Goal: Transaction & Acquisition: Obtain resource

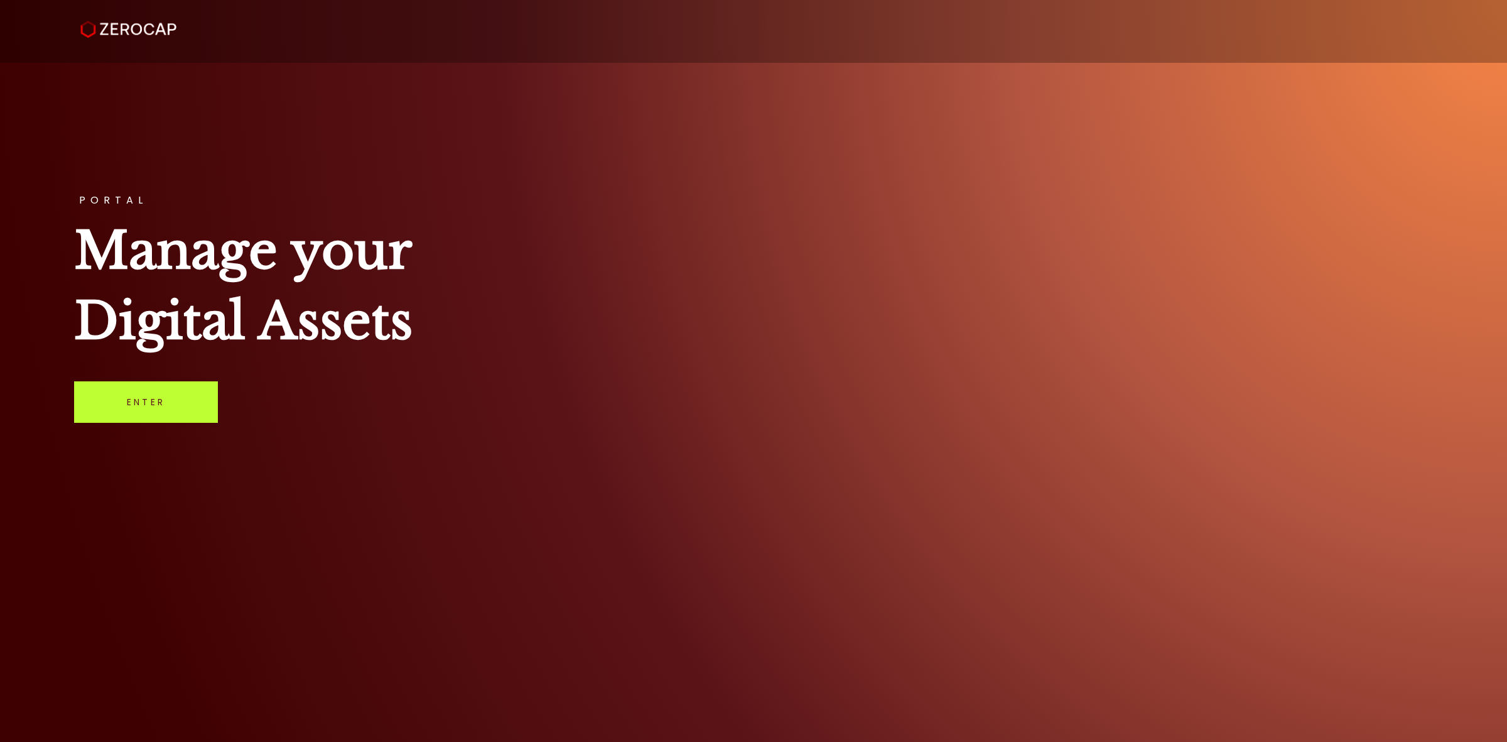
click at [176, 405] on link "Enter" at bounding box center [146, 401] width 144 height 41
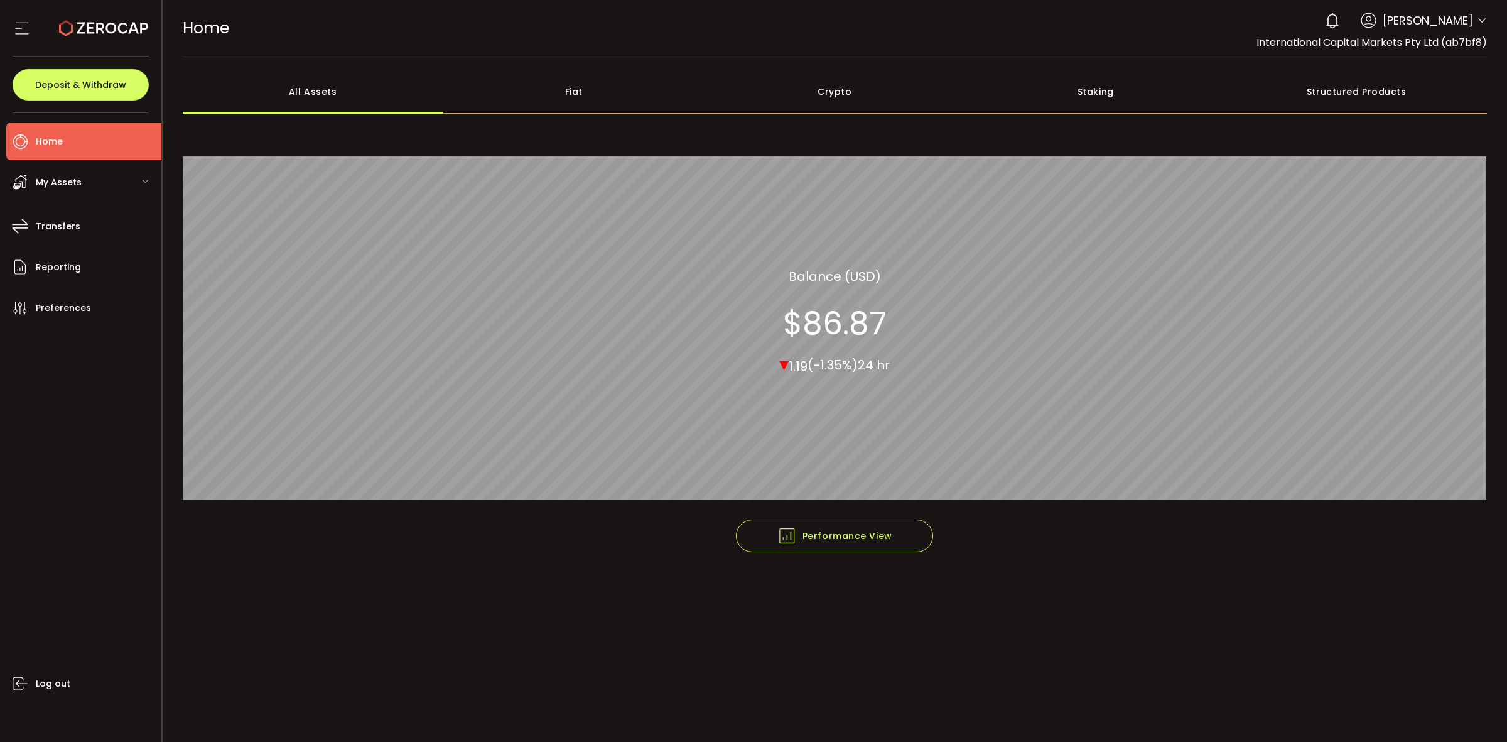
click at [1483, 18] on icon at bounding box center [1482, 21] width 10 height 10
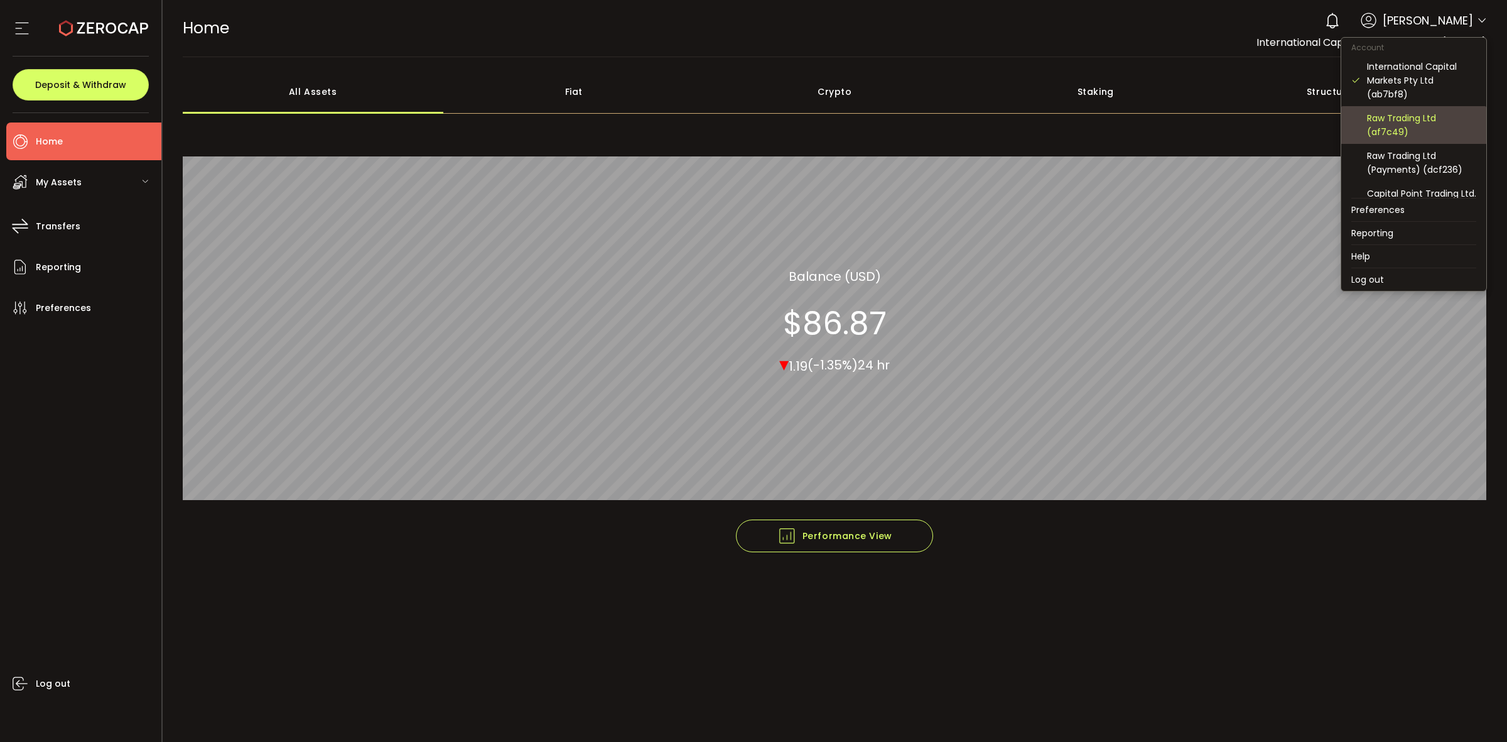
click at [1411, 121] on div "Raw Trading Ltd (af7c49)" at bounding box center [1421, 125] width 109 height 28
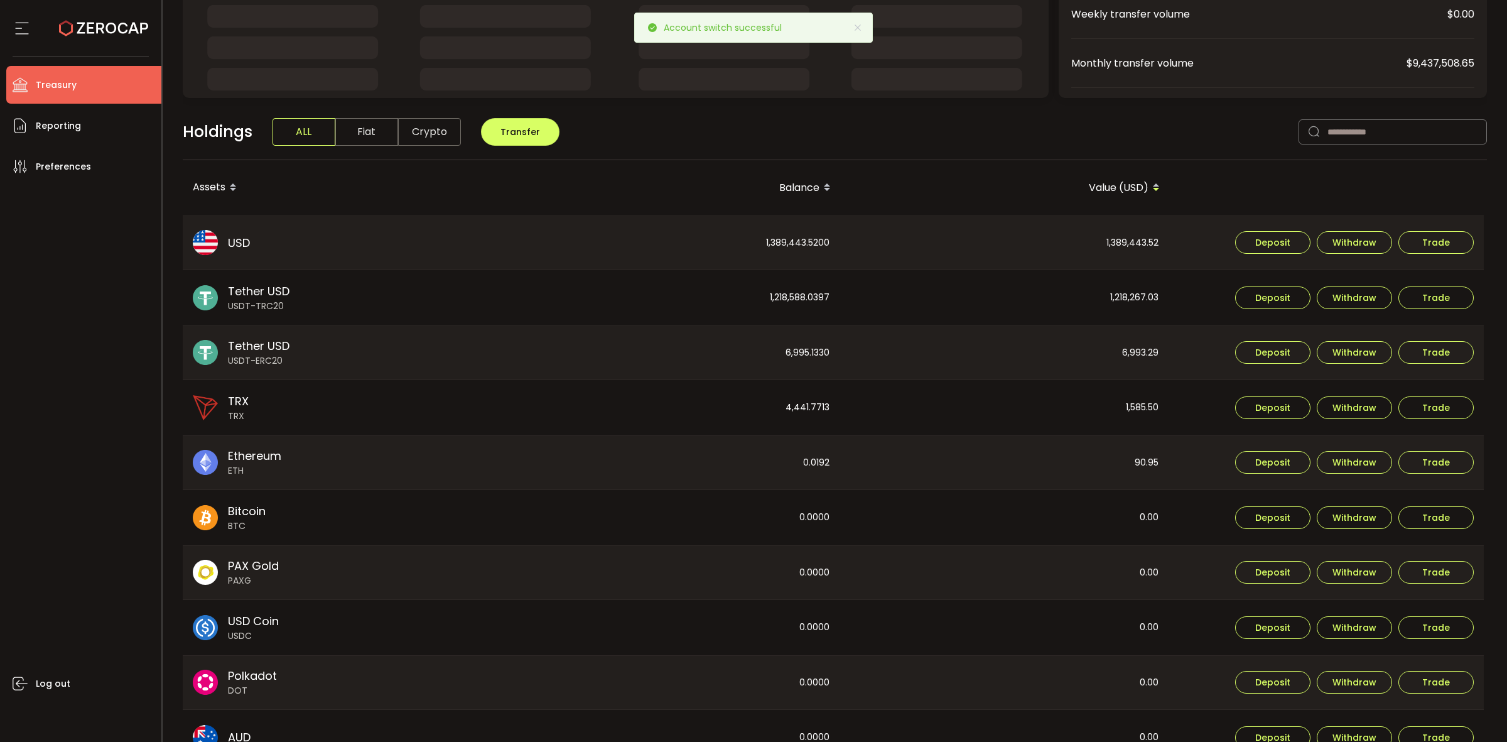
scroll to position [297, 0]
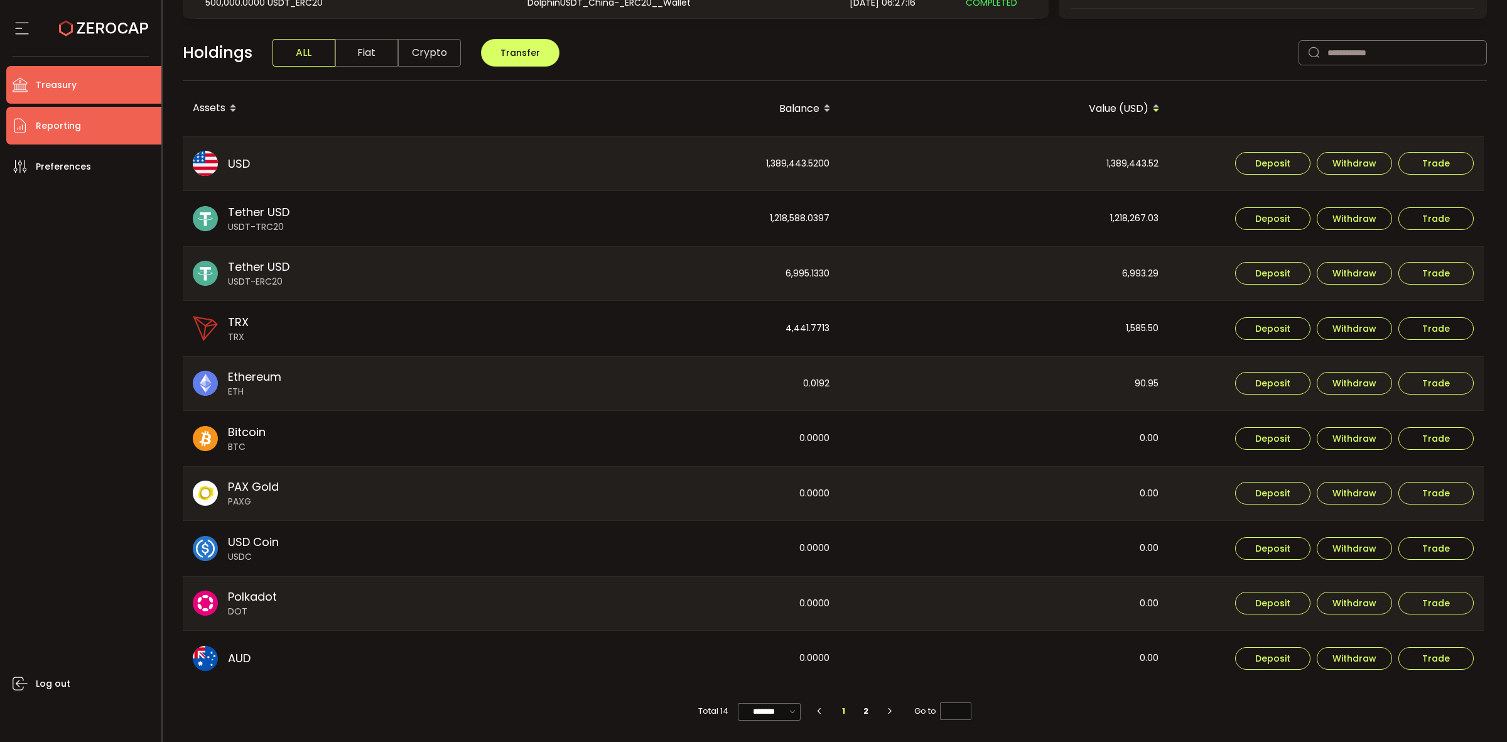
click at [90, 123] on li "Reporting" at bounding box center [83, 126] width 155 height 38
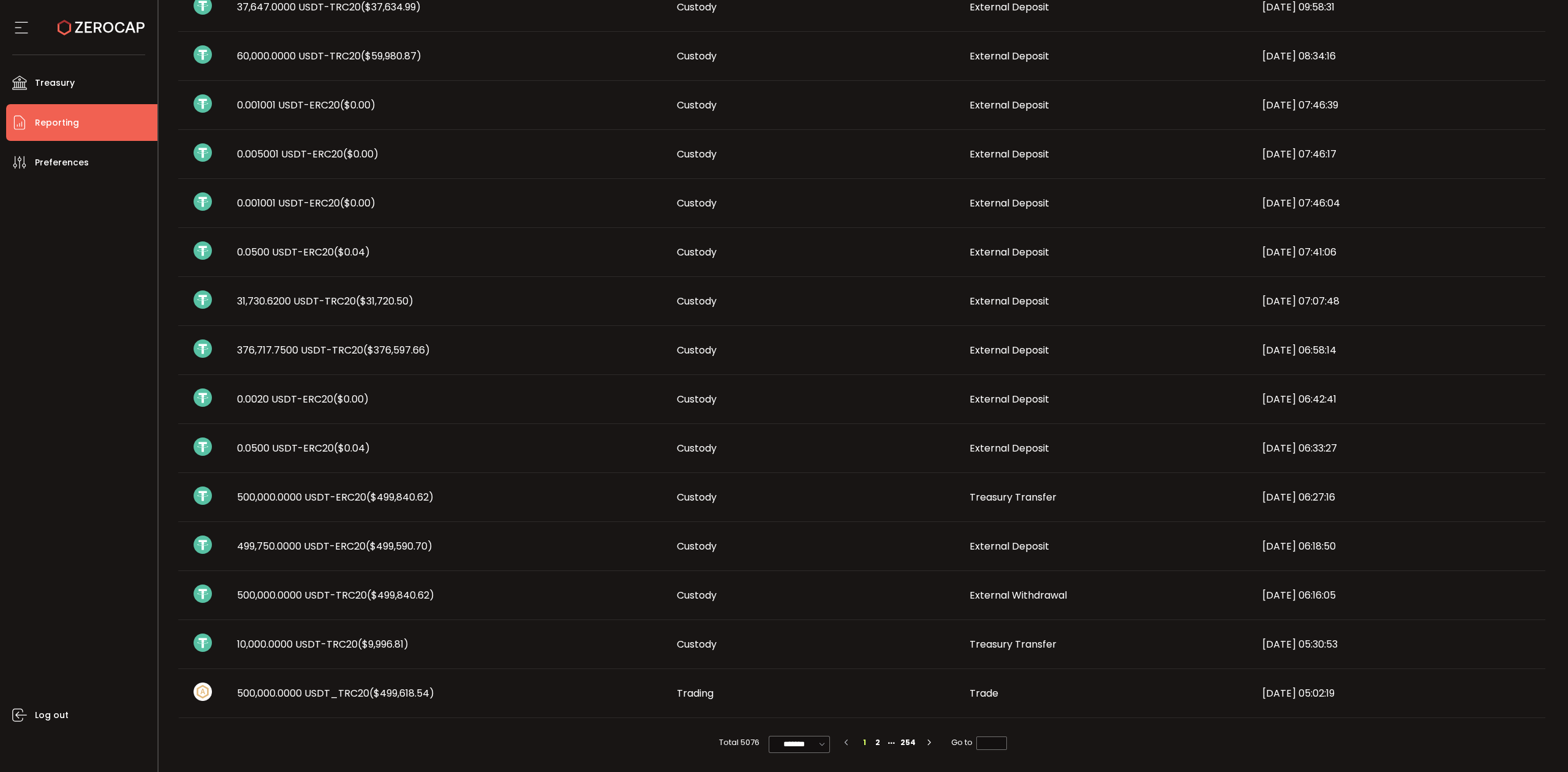
scroll to position [429, 0]
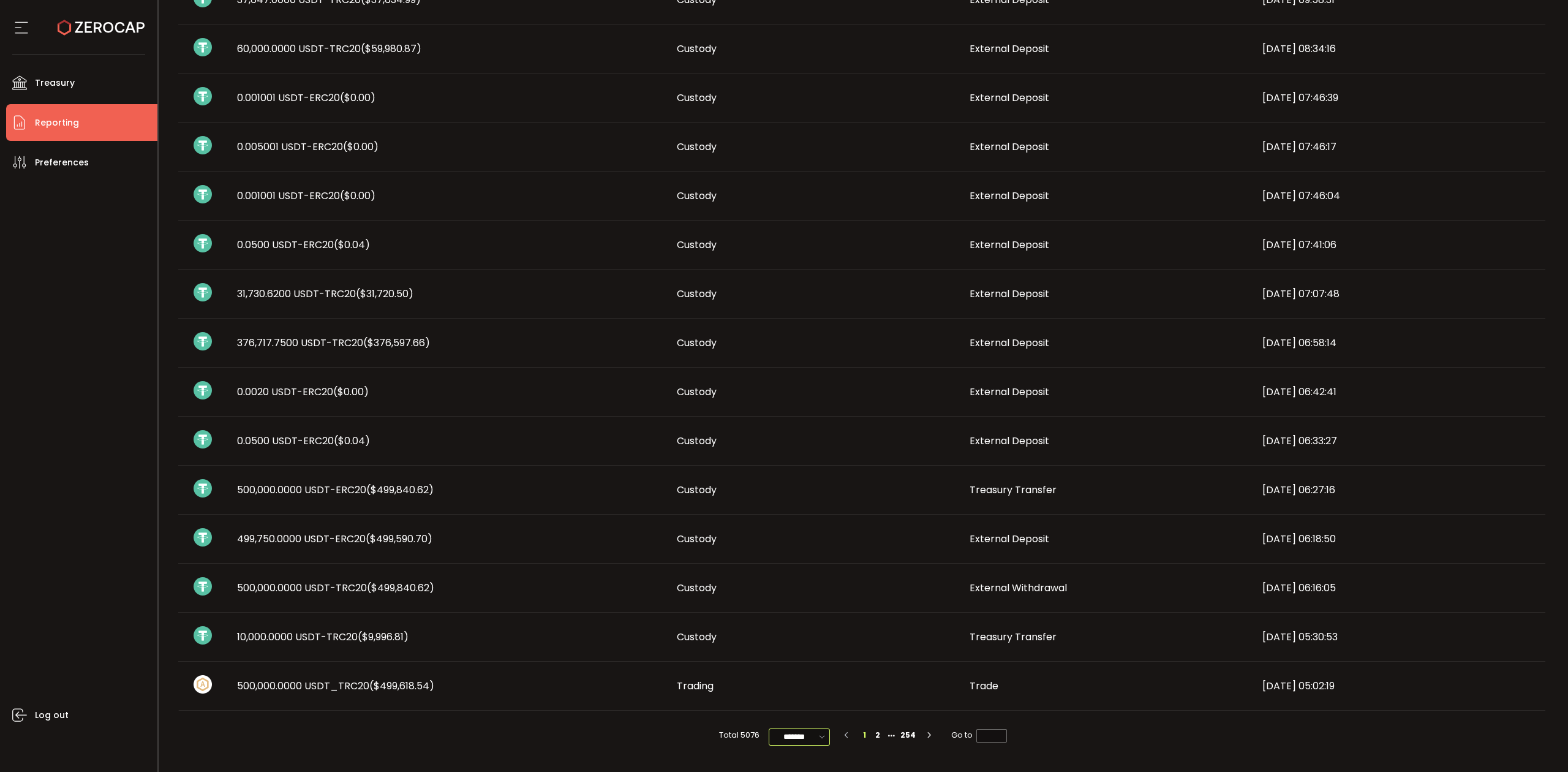
click at [810, 723] on input "*******" at bounding box center [799, 738] width 61 height 18
click at [806, 703] on span "100/page" at bounding box center [800, 707] width 40 height 13
type input "********"
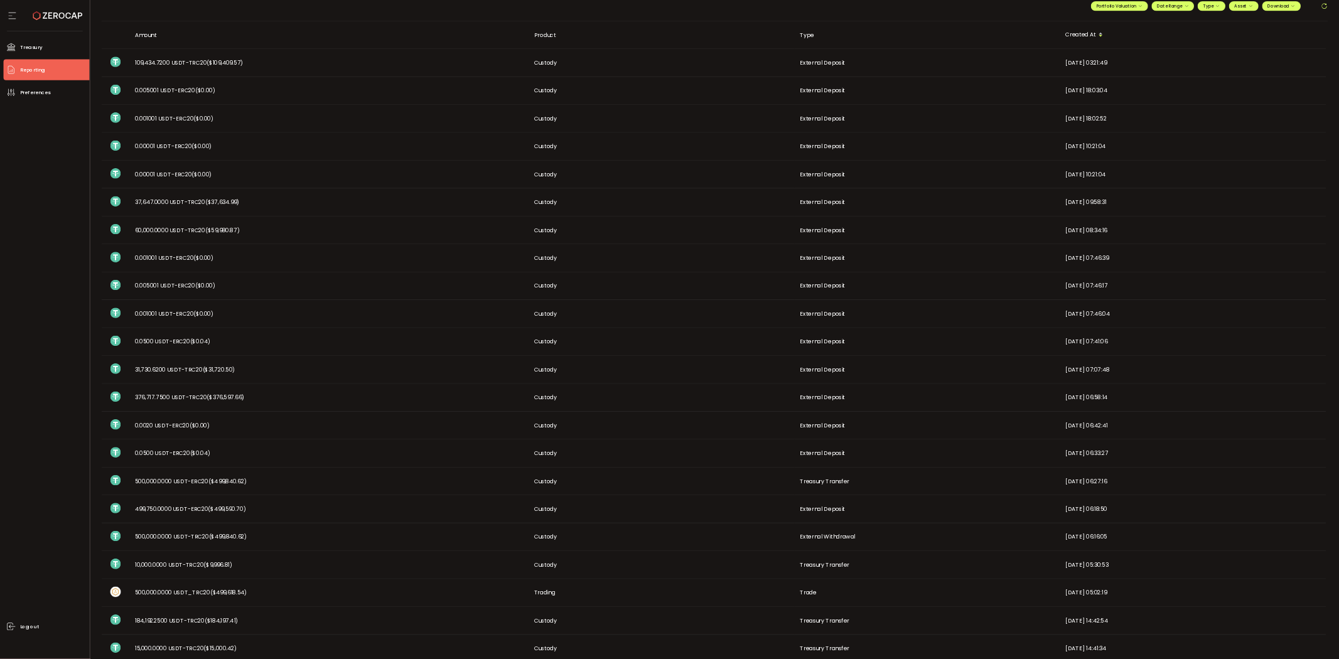
scroll to position [0, 0]
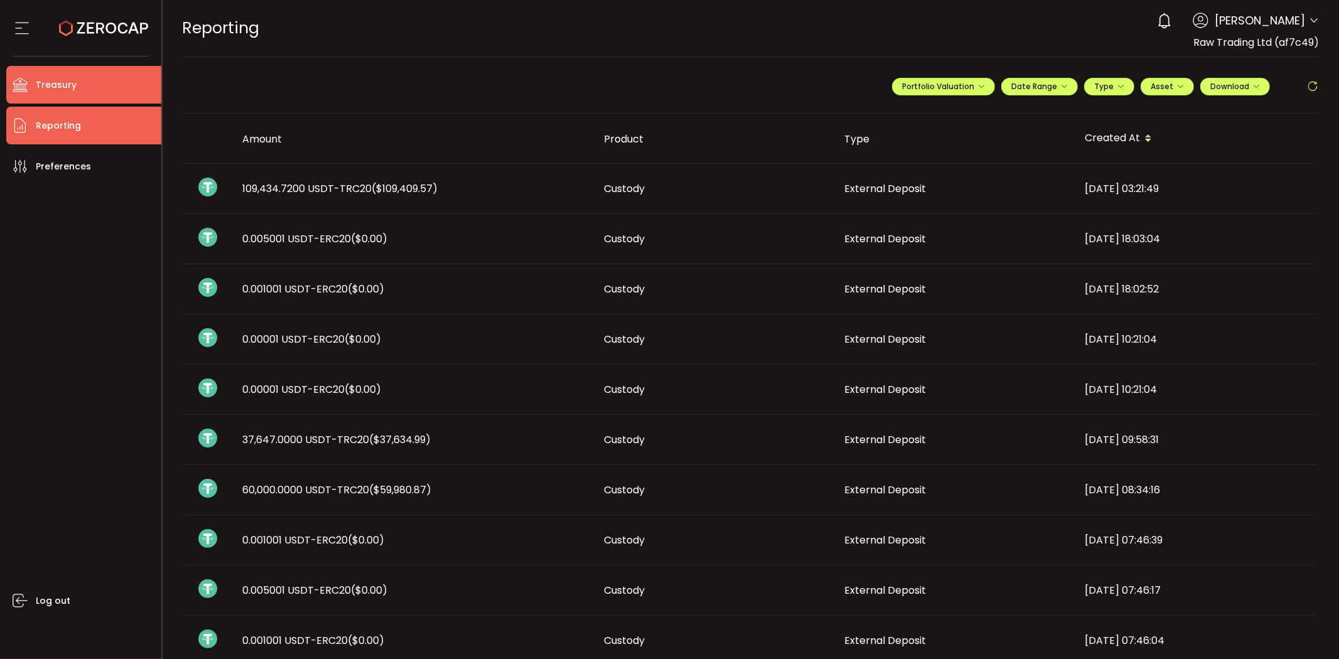
click at [51, 72] on li "Treasury" at bounding box center [83, 85] width 155 height 38
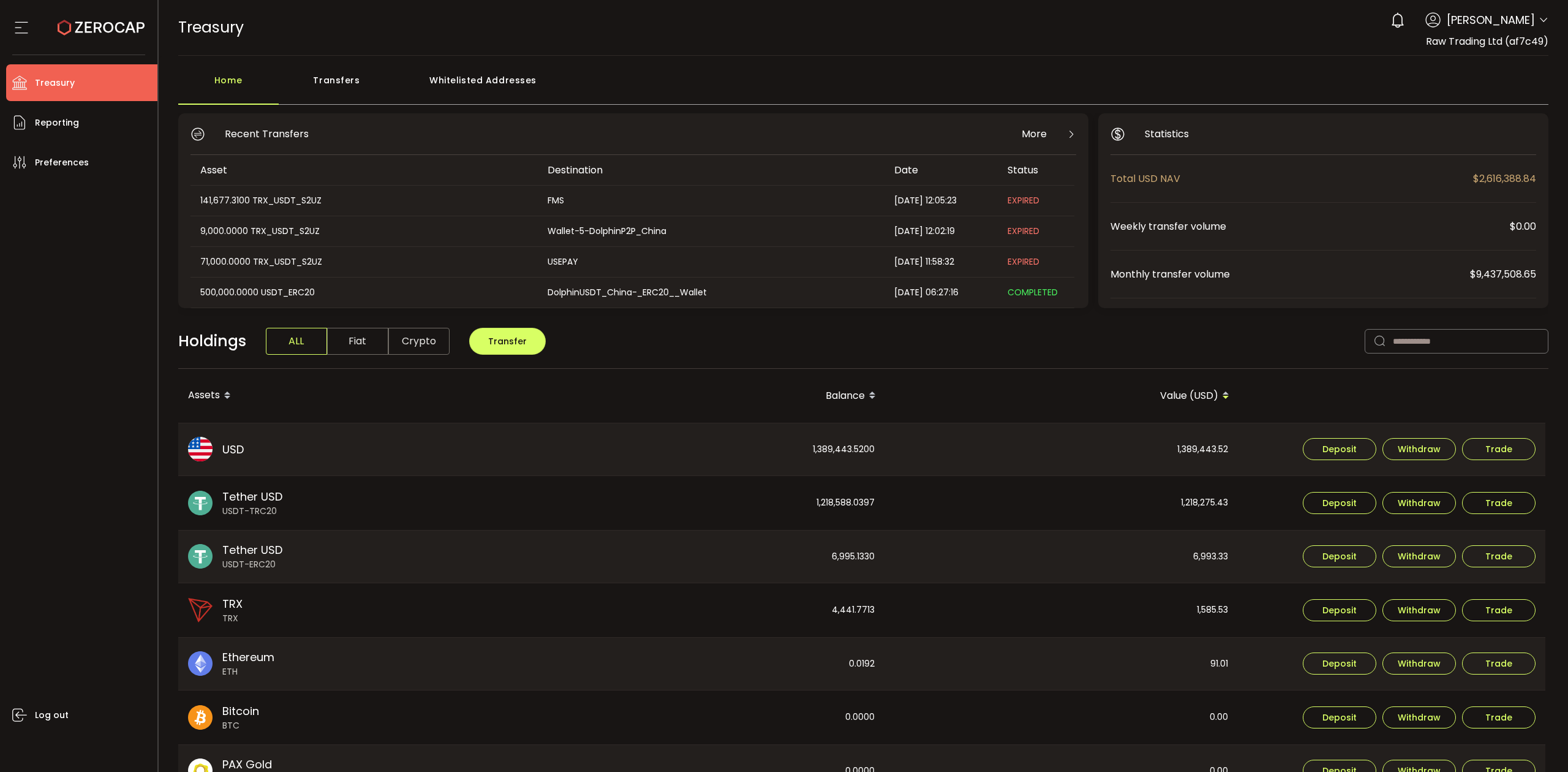
click at [68, 102] on ul "Treasury Payments Trading Reporting Preferences Log out" at bounding box center [78, 414] width 157 height 717
click at [66, 121] on span "Reporting" at bounding box center [57, 123] width 44 height 18
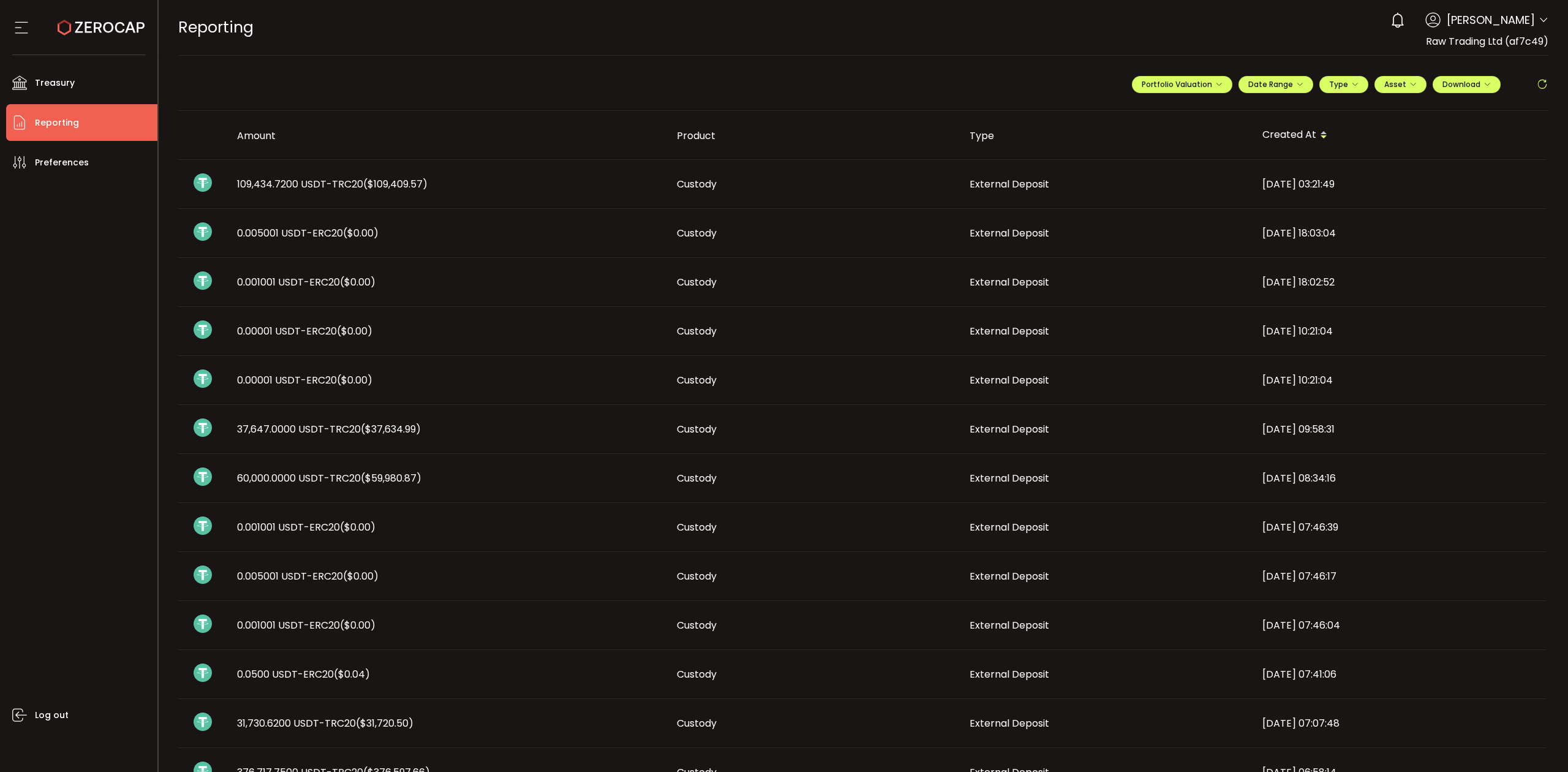
click at [1295, 74] on div "**********" at bounding box center [1340, 90] width 417 height 37
click at [1297, 81] on icon "button" at bounding box center [1301, 85] width 8 height 8
click at [1185, 116] on div "-" at bounding box center [1292, 111] width 215 height 18
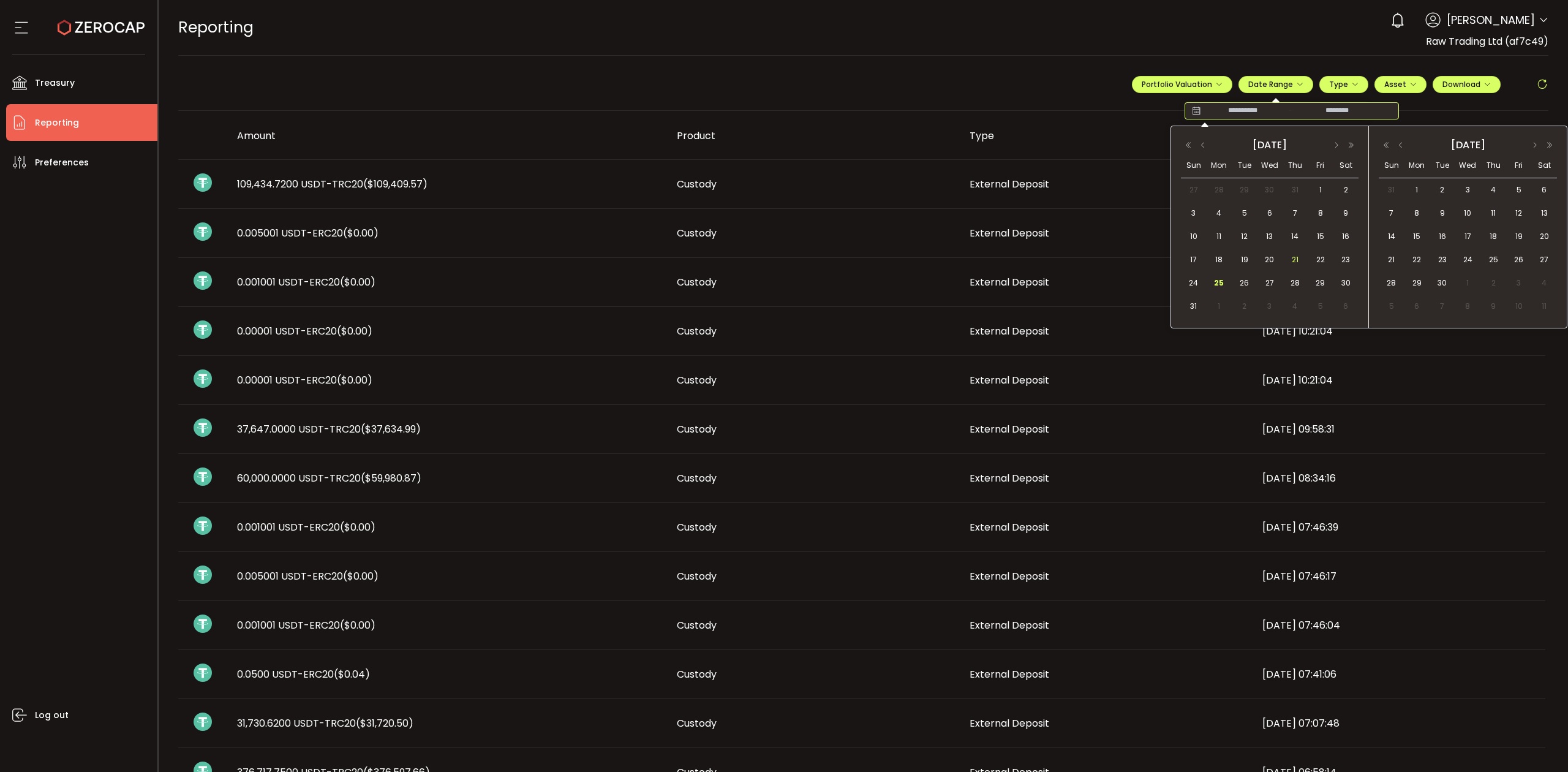
click at [1290, 256] on span "21" at bounding box center [1295, 260] width 15 height 15
click at [1217, 288] on span "25" at bounding box center [1219, 283] width 15 height 15
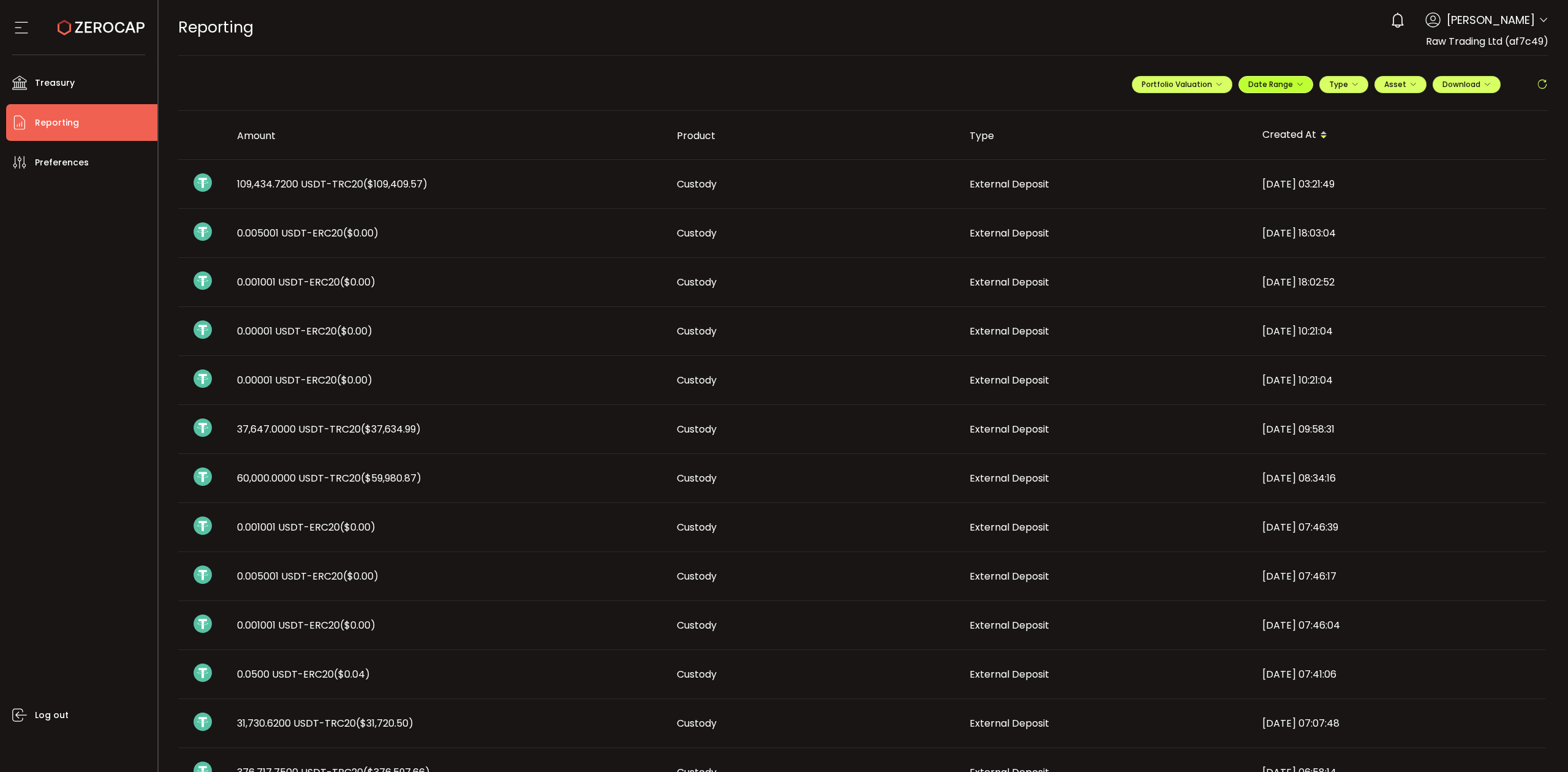
click at [1287, 85] on span "Date Range" at bounding box center [1276, 84] width 56 height 11
click at [1241, 110] on input "**********" at bounding box center [1243, 110] width 78 height 13
click at [1277, 90] on button "Date Range" at bounding box center [1276, 85] width 75 height 18
click at [1469, 84] on span "Download" at bounding box center [1467, 84] width 49 height 11
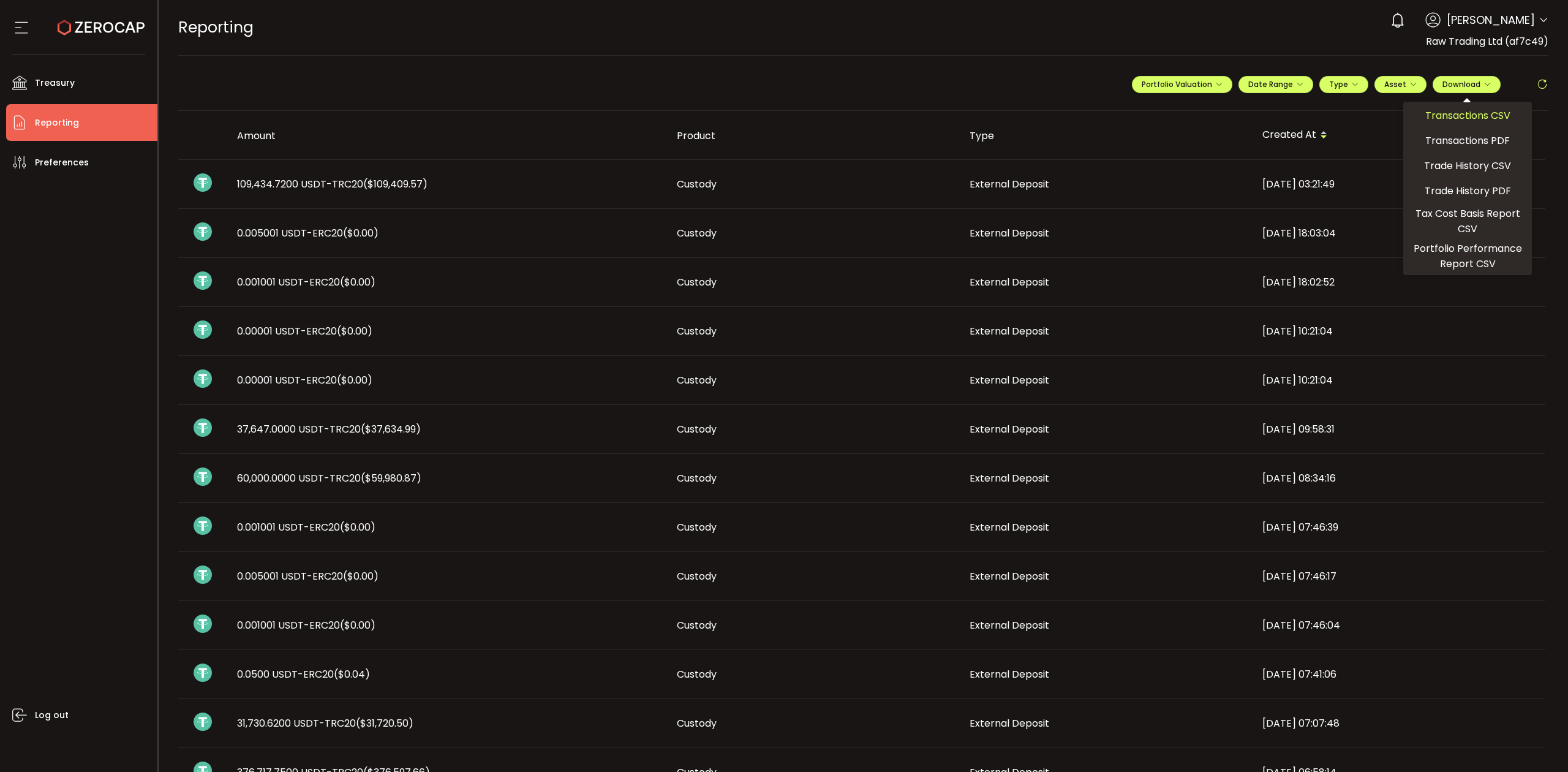
click at [1462, 111] on span "Transactions CSV" at bounding box center [1467, 116] width 85 height 16
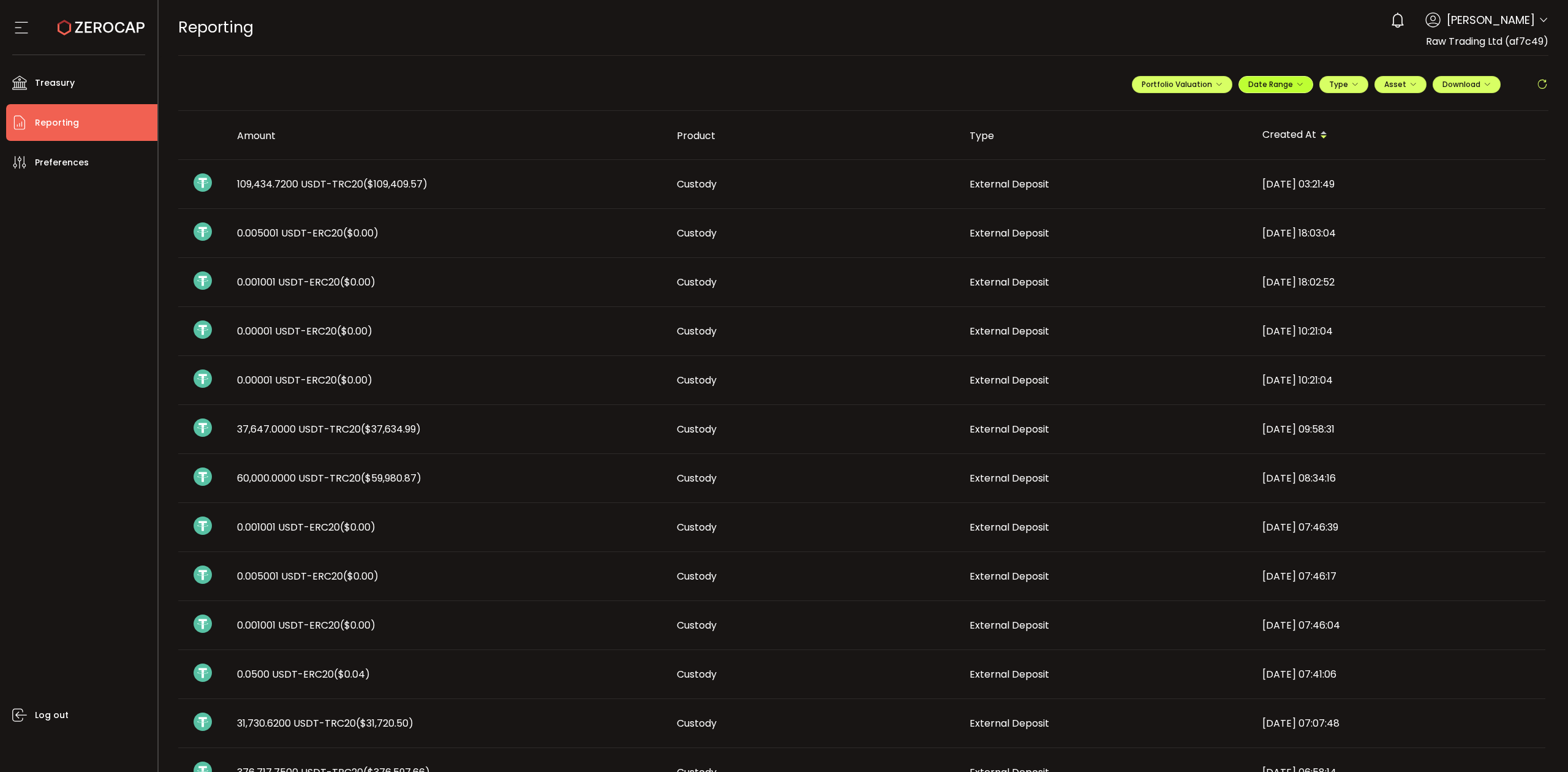
click at [1280, 84] on span "Date Range" at bounding box center [1276, 84] width 56 height 11
click at [1188, 113] on icon at bounding box center [1196, 110] width 16 height 13
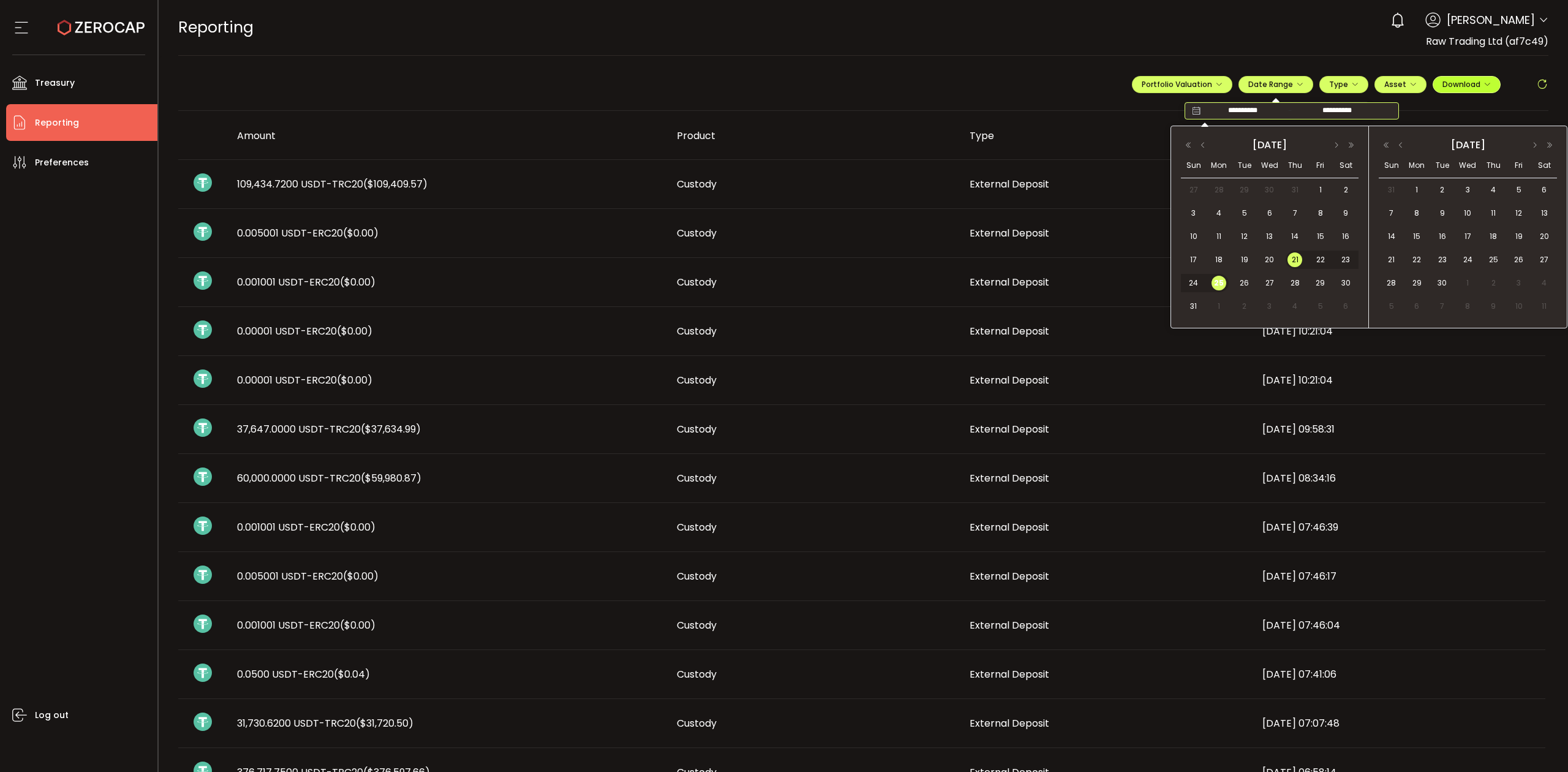
click at [1454, 80] on span "Download" at bounding box center [1467, 84] width 49 height 11
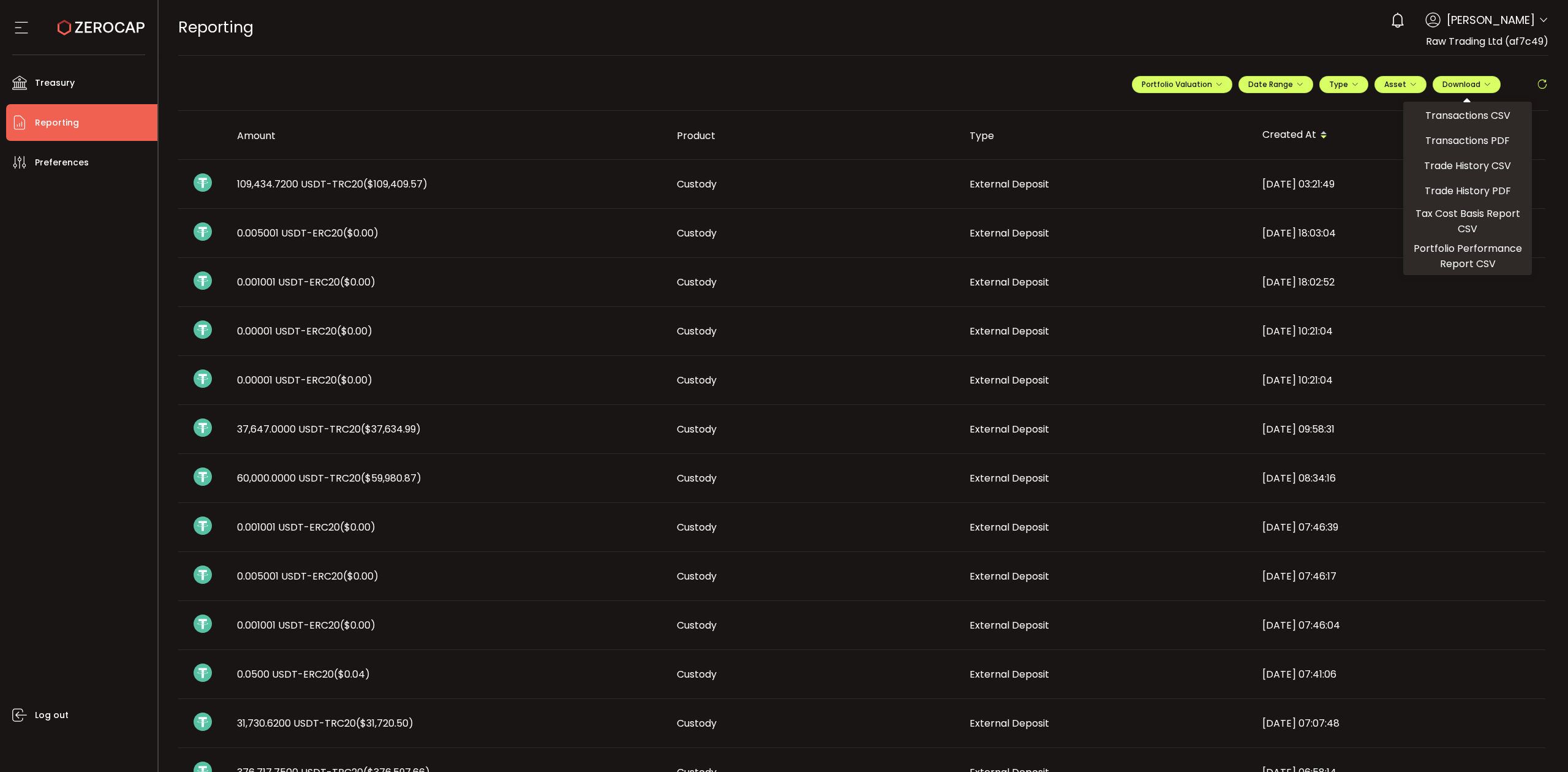
drag, startPoint x: 1466, startPoint y: 116, endPoint x: 1548, endPoint y: 104, distance: 82.9
click at [1466, 115] on span "Transactions CSV" at bounding box center [1467, 116] width 85 height 16
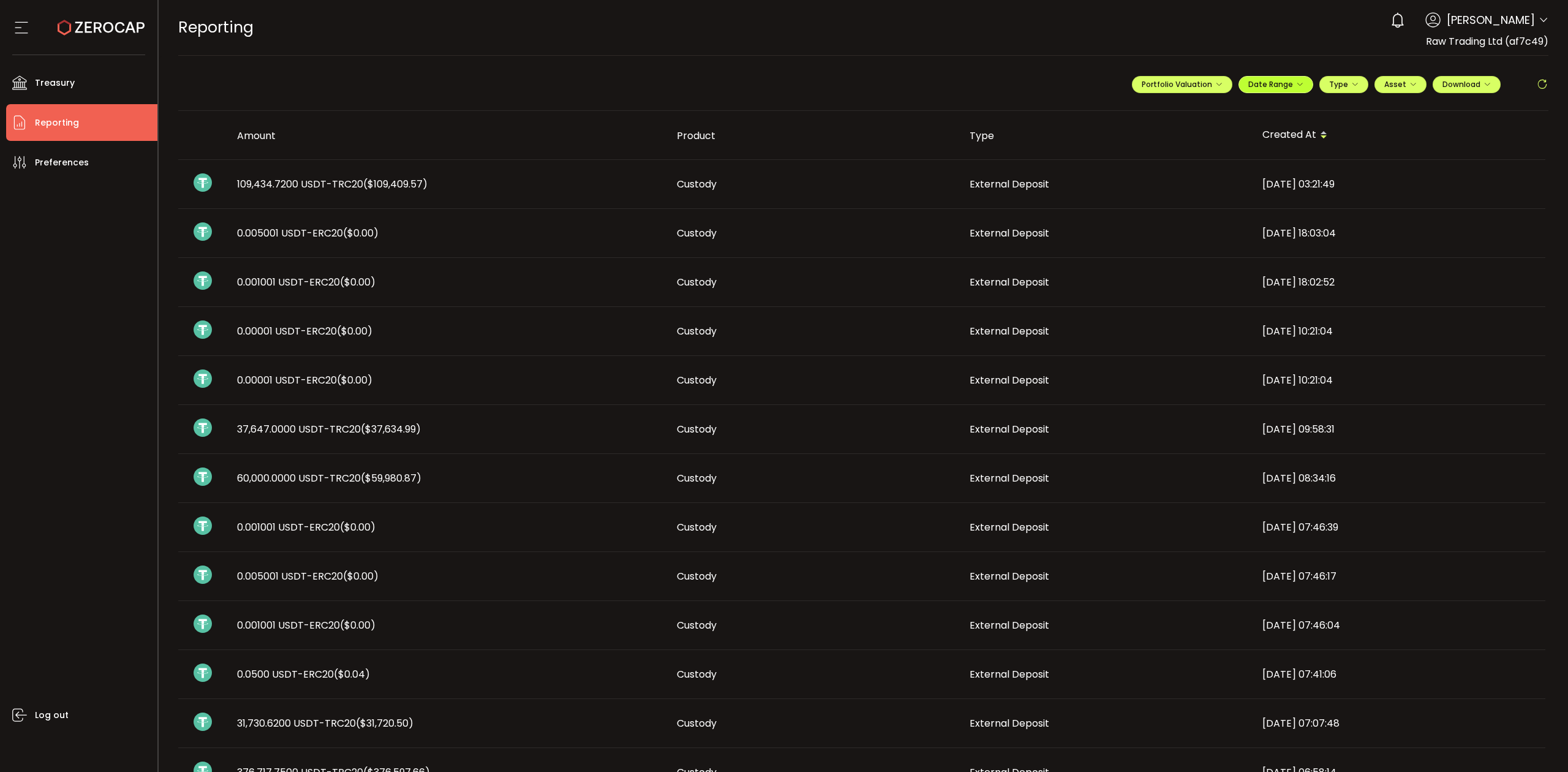
click at [1290, 81] on span "Date Range" at bounding box center [1276, 84] width 56 height 11
click at [1189, 108] on icon at bounding box center [1196, 110] width 16 height 13
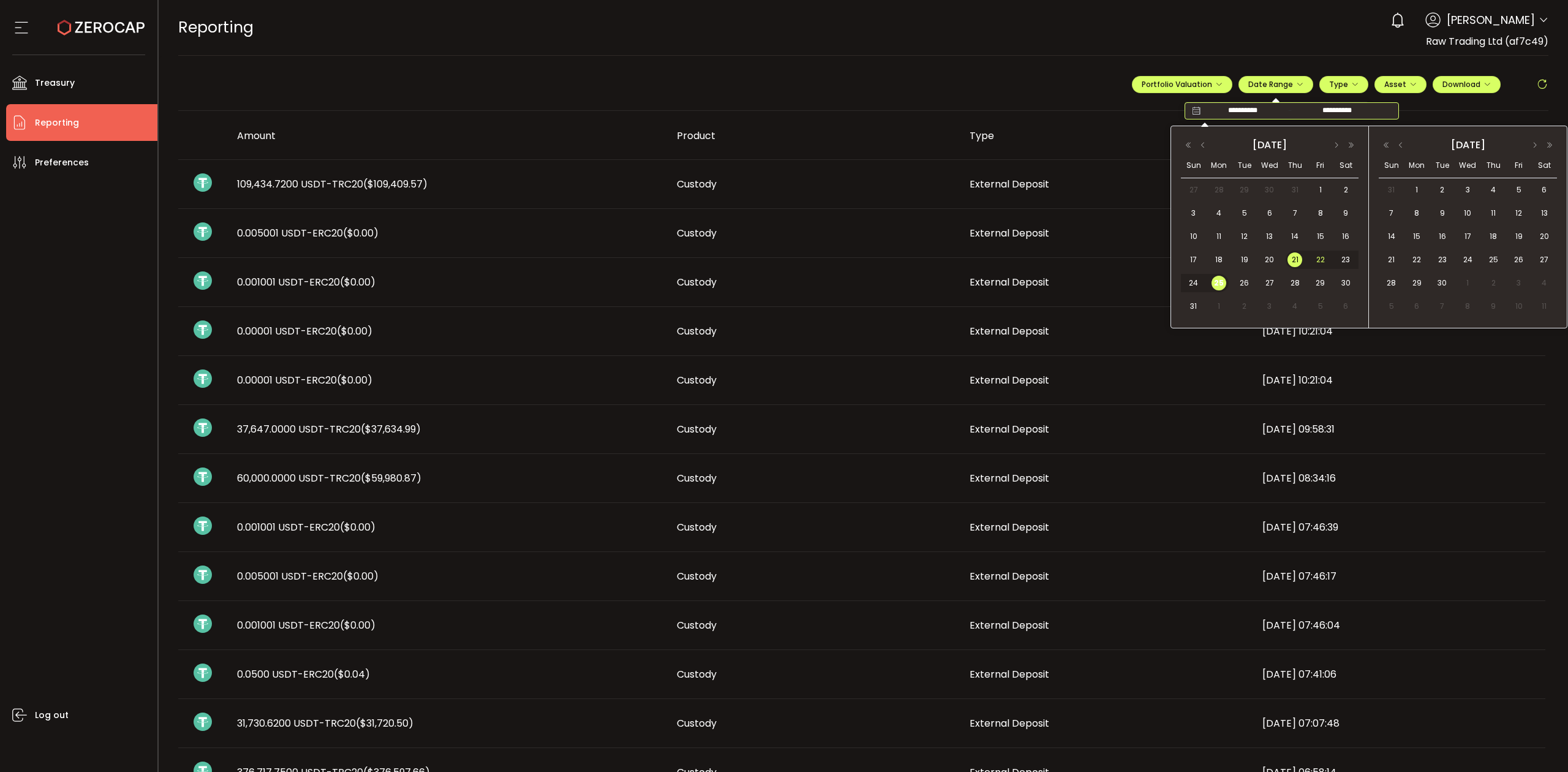
click at [1317, 260] on span "22" at bounding box center [1320, 260] width 15 height 15
click at [1221, 283] on span "25" at bounding box center [1219, 283] width 15 height 15
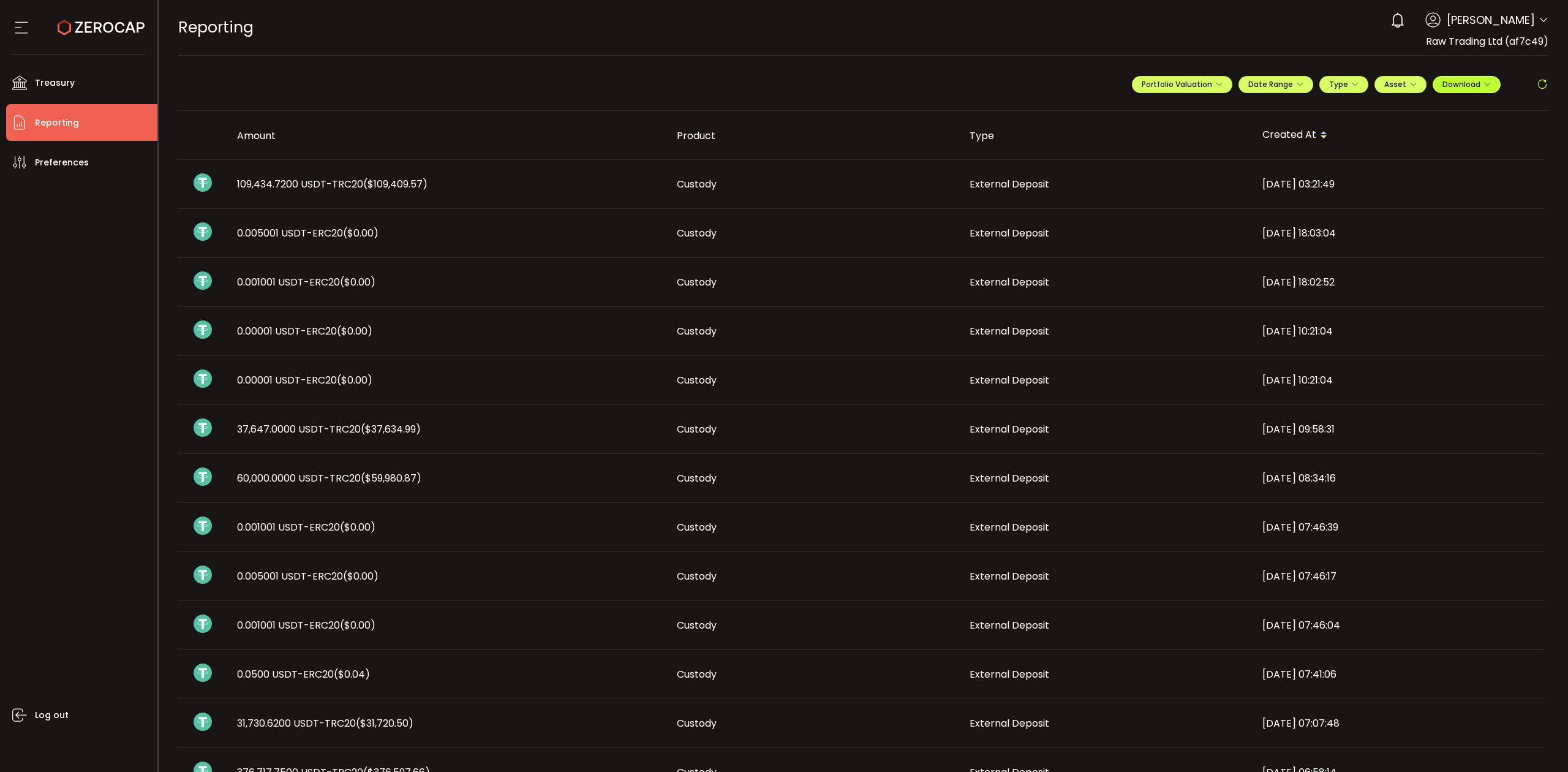
click at [1469, 82] on span "Download" at bounding box center [1467, 84] width 49 height 11
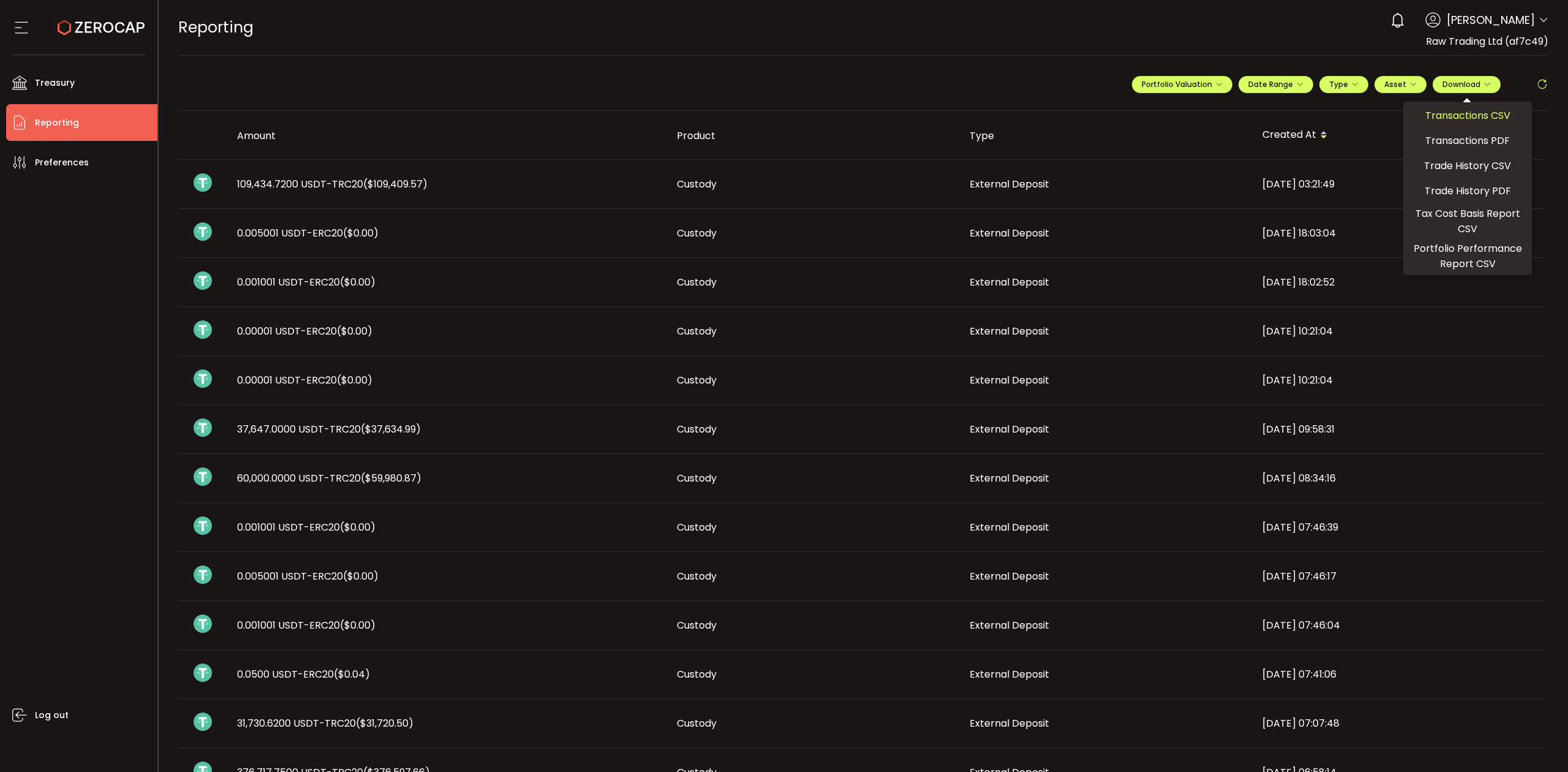
click at [1427, 120] on span "Transactions CSV" at bounding box center [1467, 116] width 85 height 16
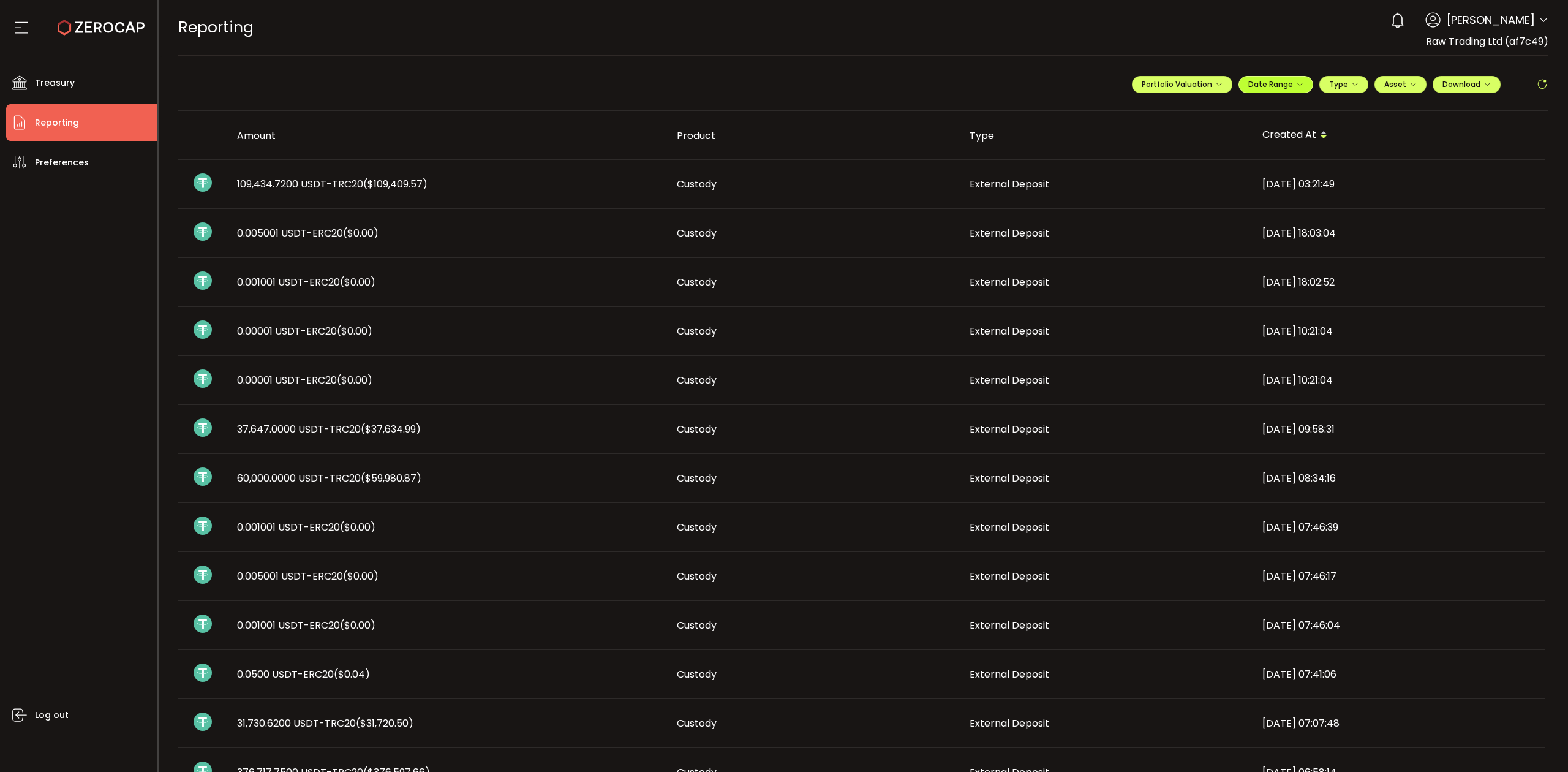
click at [1288, 91] on button "Date Range" at bounding box center [1276, 85] width 75 height 18
click at [1188, 111] on icon at bounding box center [1196, 110] width 16 height 13
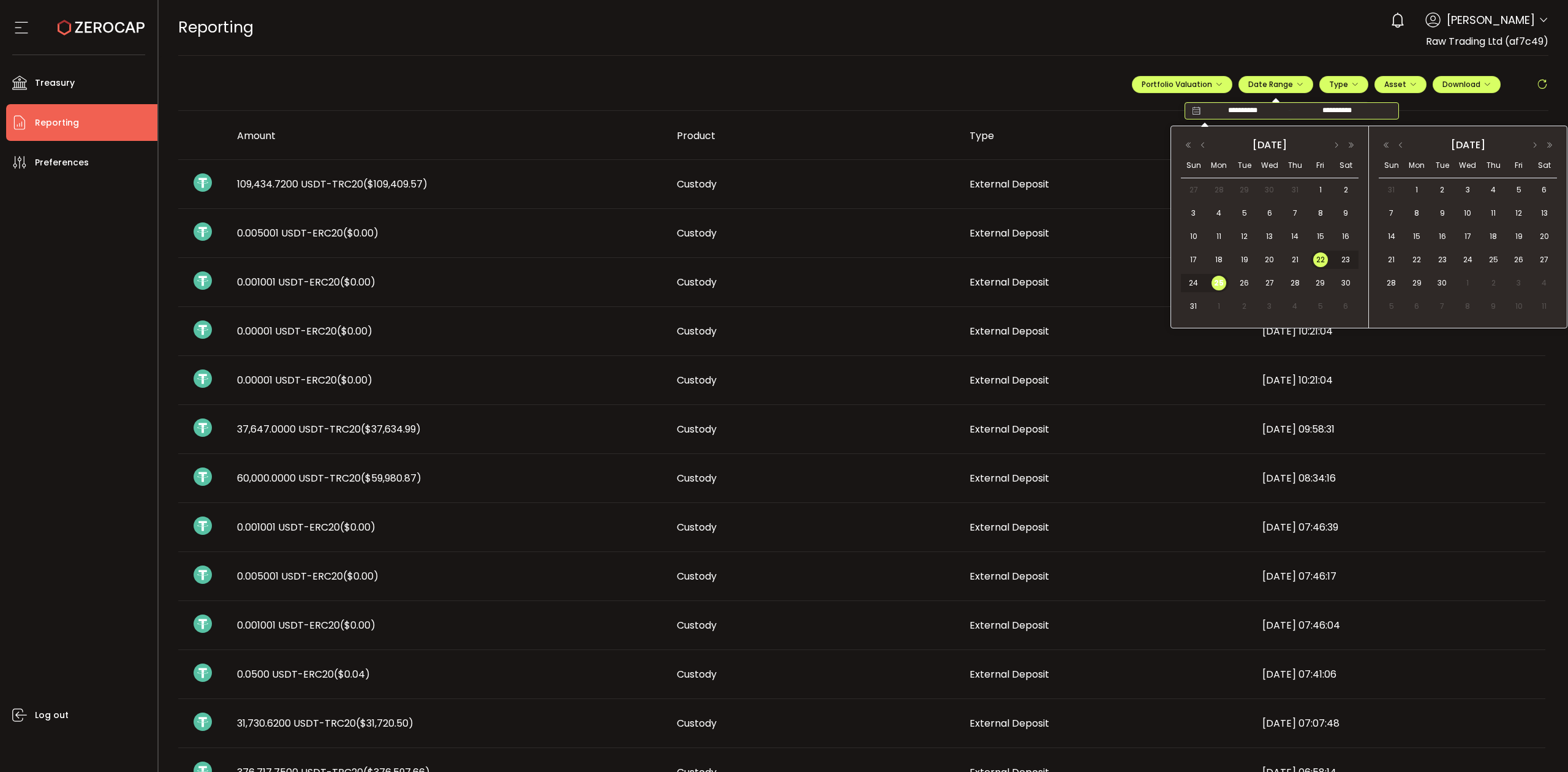
click at [1077, 74] on div "**********" at bounding box center [864, 90] width 1371 height 43
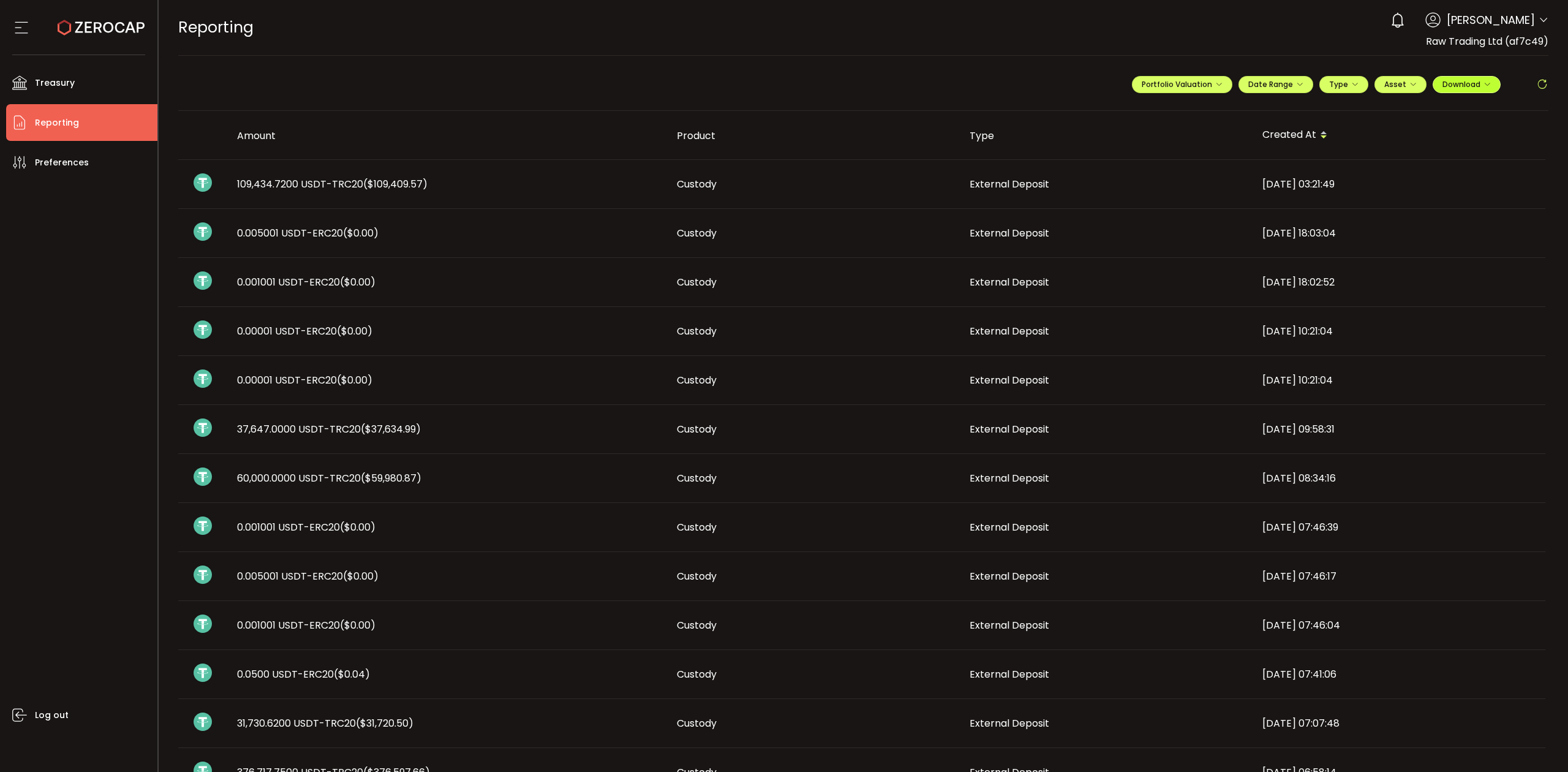
click at [1469, 87] on span "Download" at bounding box center [1467, 84] width 49 height 11
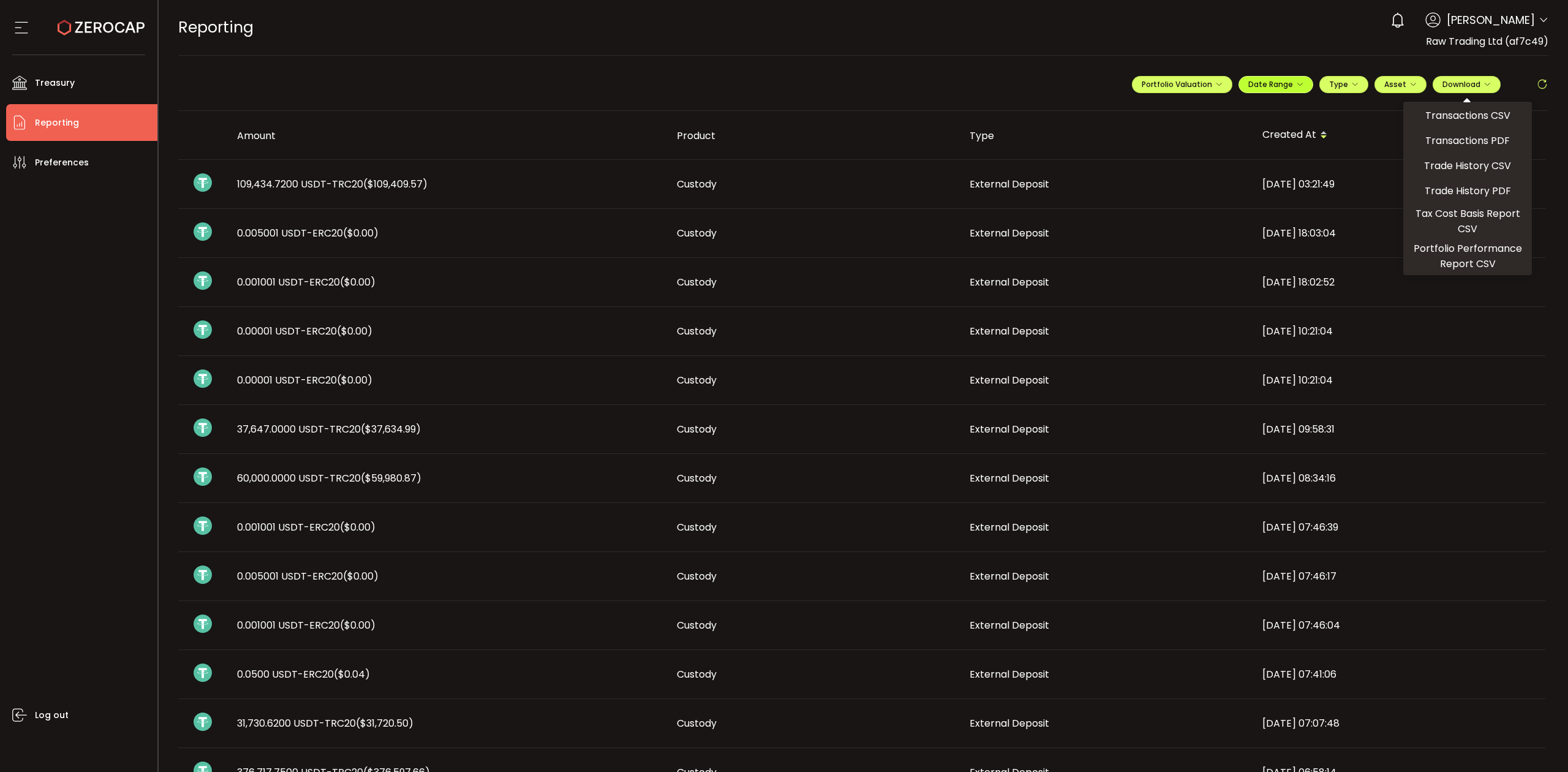
click at [1272, 82] on span "Date Range" at bounding box center [1276, 84] width 56 height 11
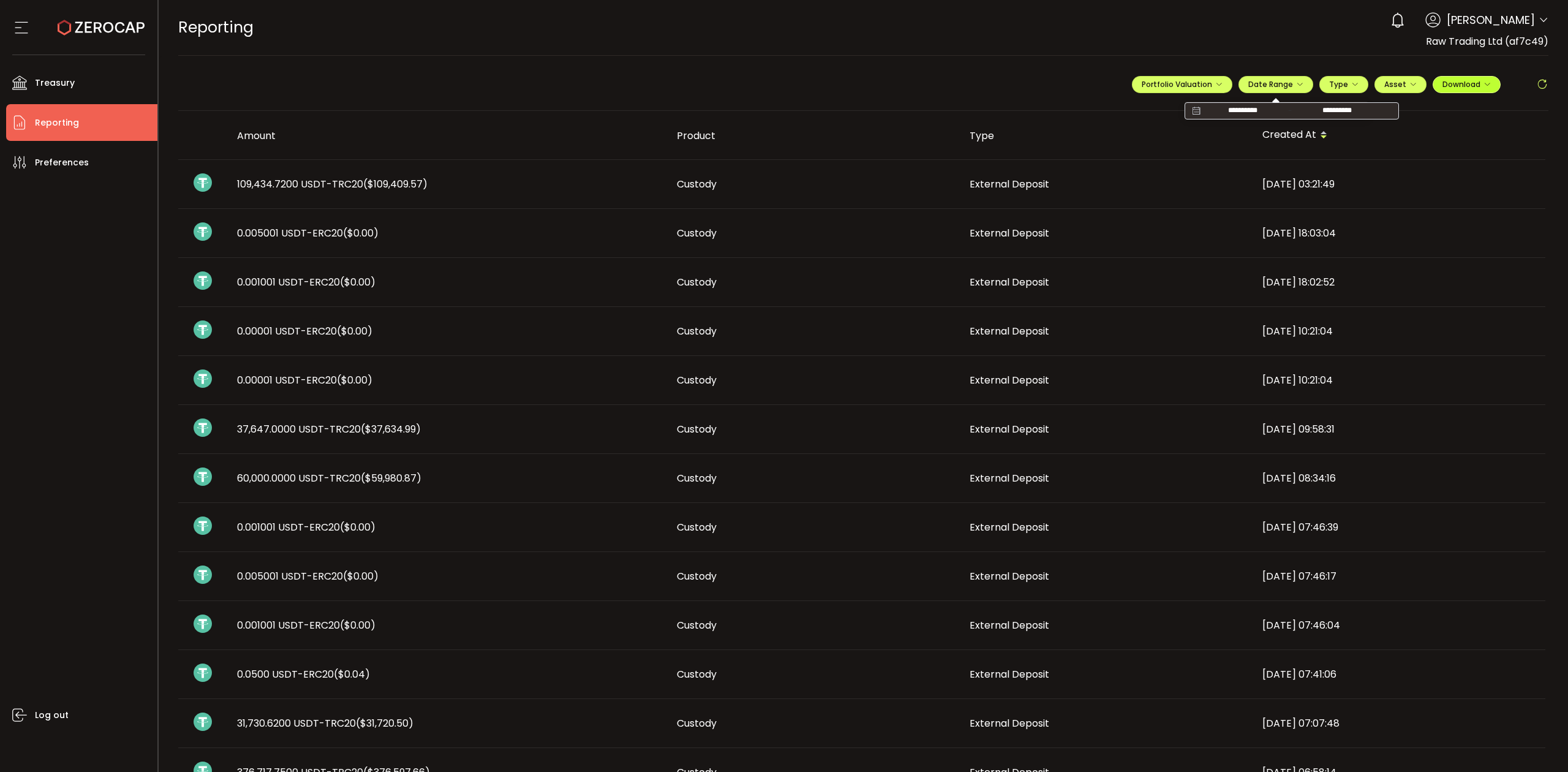
click at [1462, 80] on span "Download" at bounding box center [1467, 84] width 49 height 11
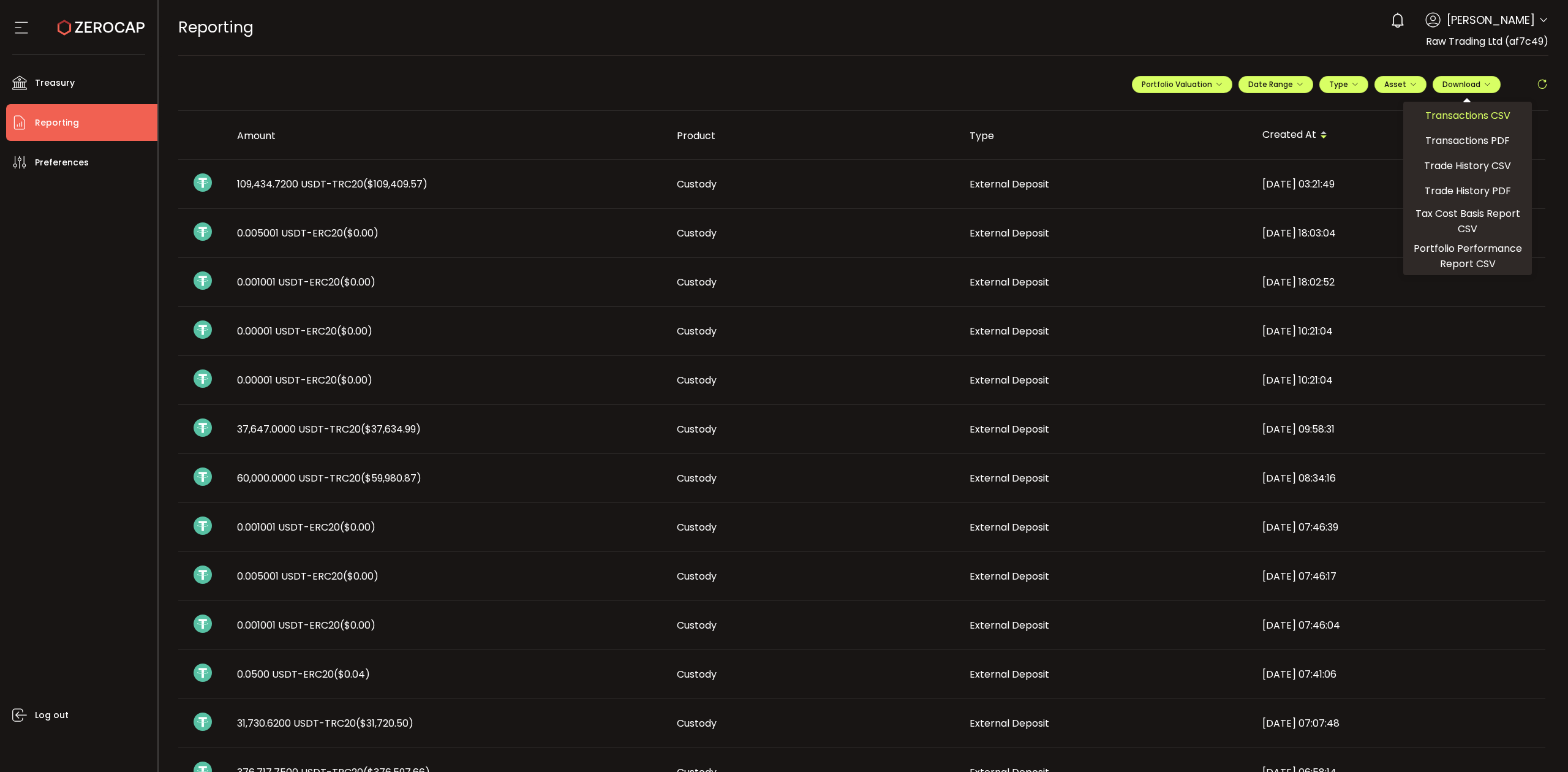
click at [1453, 109] on span "Transactions CSV" at bounding box center [1467, 116] width 85 height 16
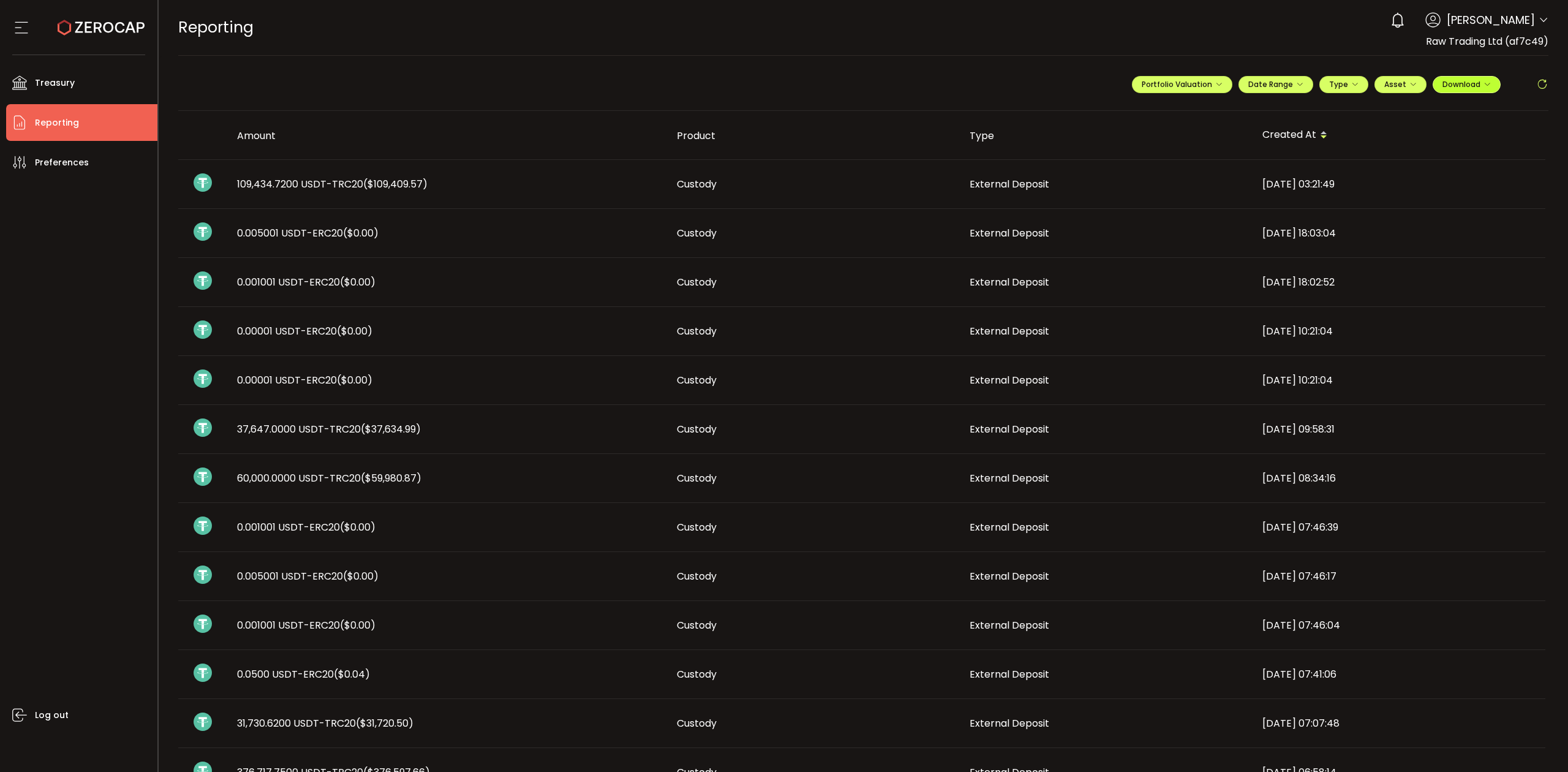
click at [1469, 80] on button "Download" at bounding box center [1467, 85] width 68 height 18
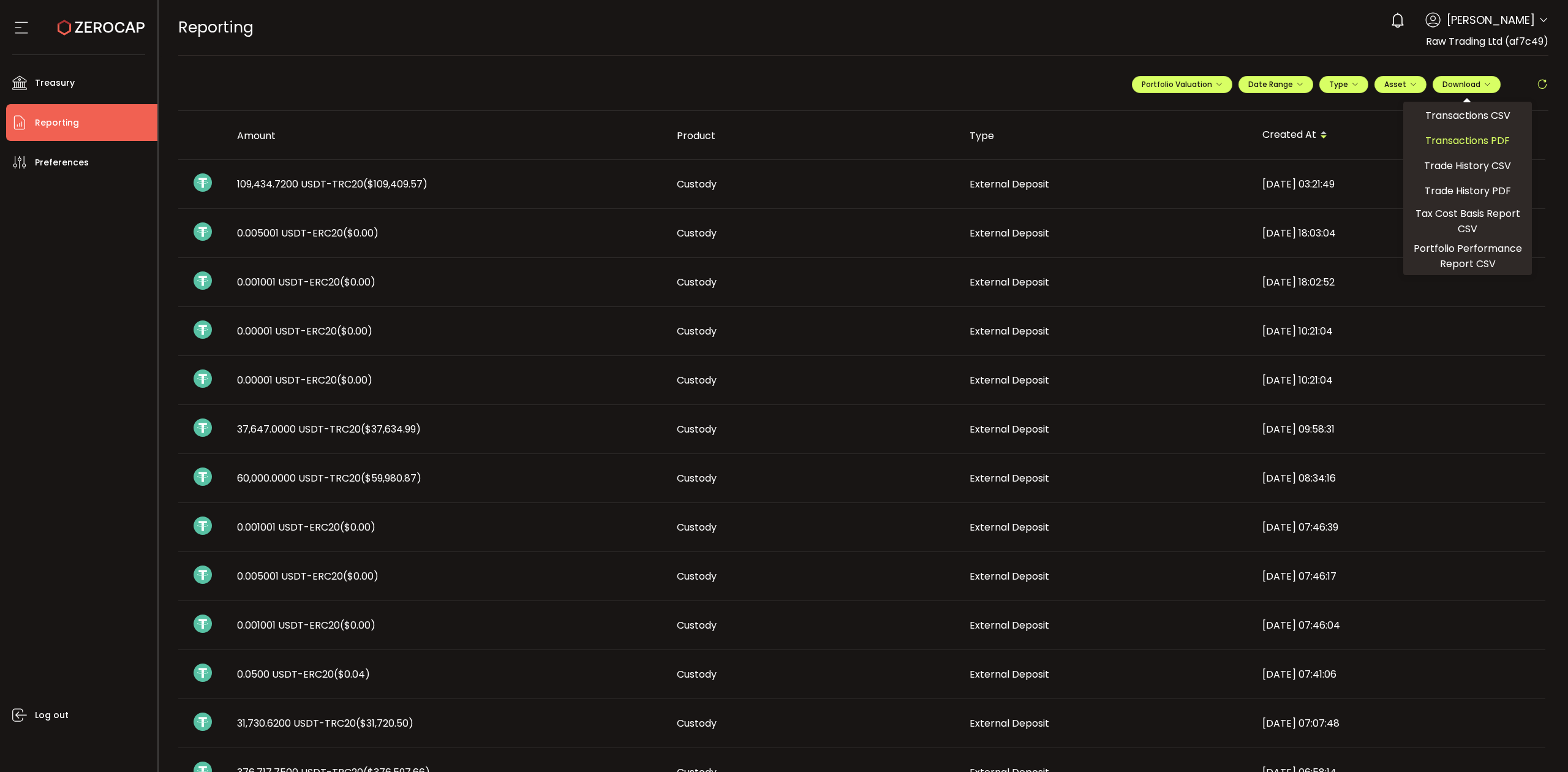
drag, startPoint x: 1445, startPoint y: 113, endPoint x: 1508, endPoint y: 113, distance: 63.0
click at [1446, 113] on span "Transactions CSV" at bounding box center [1467, 116] width 85 height 16
